Goal: Check status: Verify the current state of an ongoing process or item

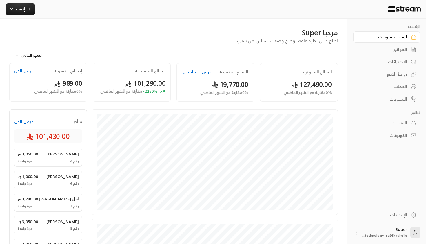
click at [183, 68] on div "المبالغ المدفوعة عرض التفاصيل 19,770.00 0 % مقارنة مع الشهر الماضي" at bounding box center [216, 82] width 78 height 39
click at [185, 69] on button "عرض التفاصيل" at bounding box center [197, 72] width 29 height 6
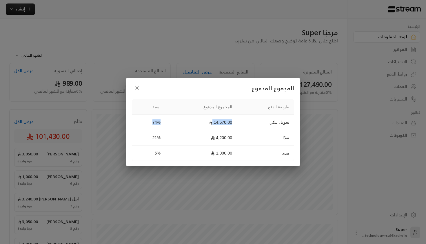
drag, startPoint x: 151, startPoint y: 122, endPoint x: 239, endPoint y: 122, distance: 88.2
click at [239, 122] on tr "تحويل بنكي 14,570.00 74%" at bounding box center [213, 122] width 162 height 15
drag, startPoint x: 151, startPoint y: 138, endPoint x: 194, endPoint y: 138, distance: 43.8
click at [194, 138] on tr "نقدًا 4,200.00 21%" at bounding box center [213, 137] width 162 height 15
drag, startPoint x: 144, startPoint y: 148, endPoint x: 188, endPoint y: 151, distance: 43.8
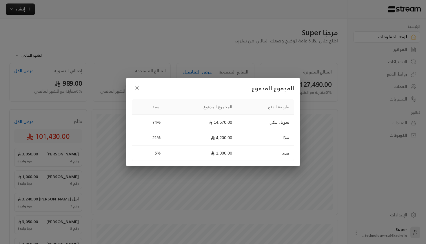
click at [188, 151] on tr "مدى 1,000.00 5%" at bounding box center [213, 152] width 162 height 15
click at [188, 151] on td "1,000.00" at bounding box center [201, 152] width 72 height 15
click at [135, 87] on icon "button" at bounding box center [137, 88] width 6 height 6
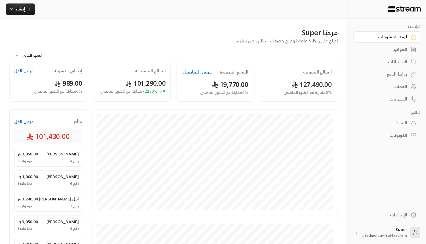
click at [110, 1] on div "إنشاء" at bounding box center [173, 9] width 347 height 19
